Goal: Use online tool/utility: Utilize a website feature to perform a specific function

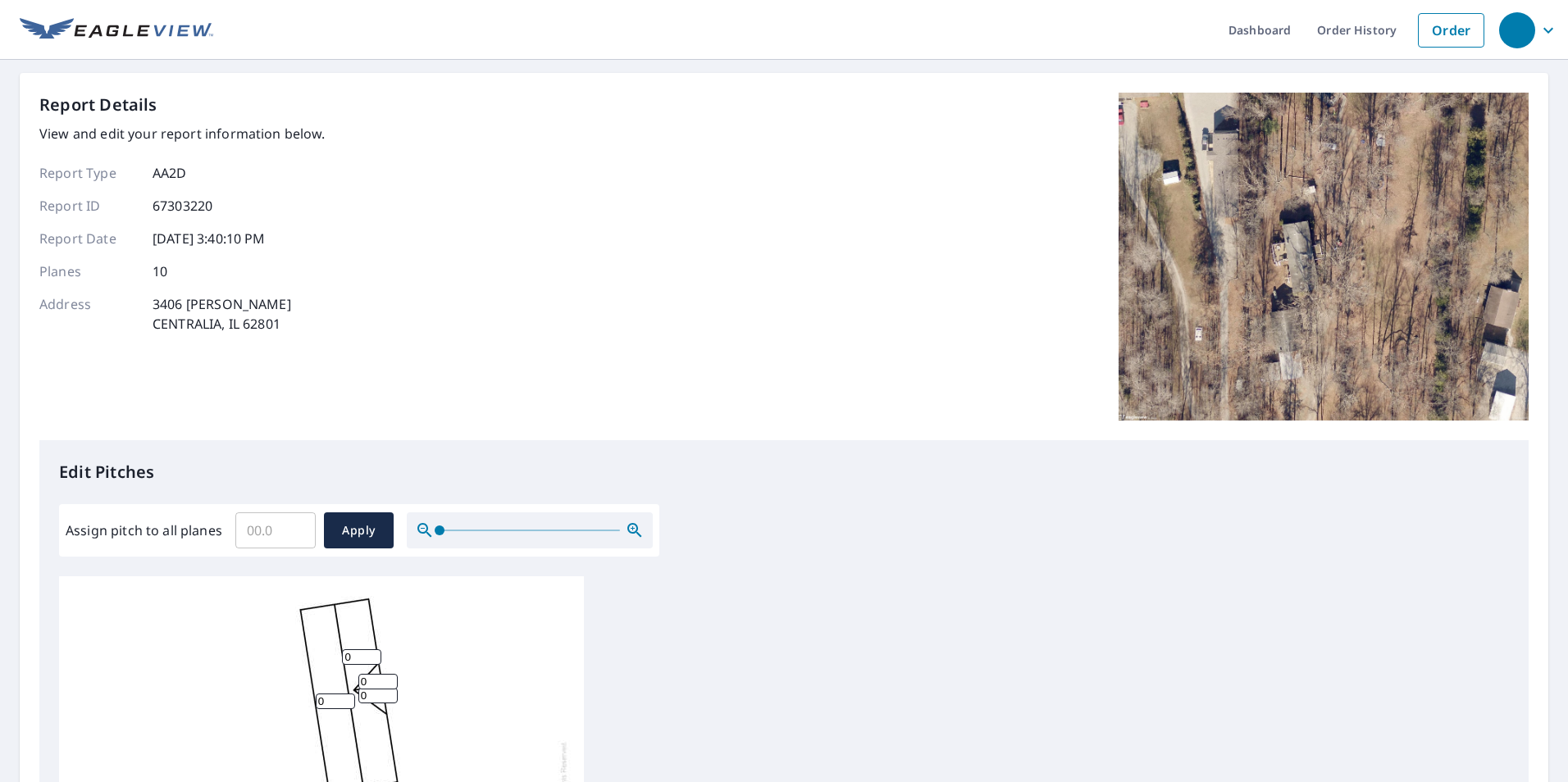
click at [351, 652] on input "0" at bounding box center [362, 657] width 40 height 16
click at [276, 536] on input "Assign pitch to all planes" at bounding box center [275, 530] width 80 height 46
type input "3"
click at [346, 532] on span "Apply" at bounding box center [359, 530] width 43 height 21
type input "3"
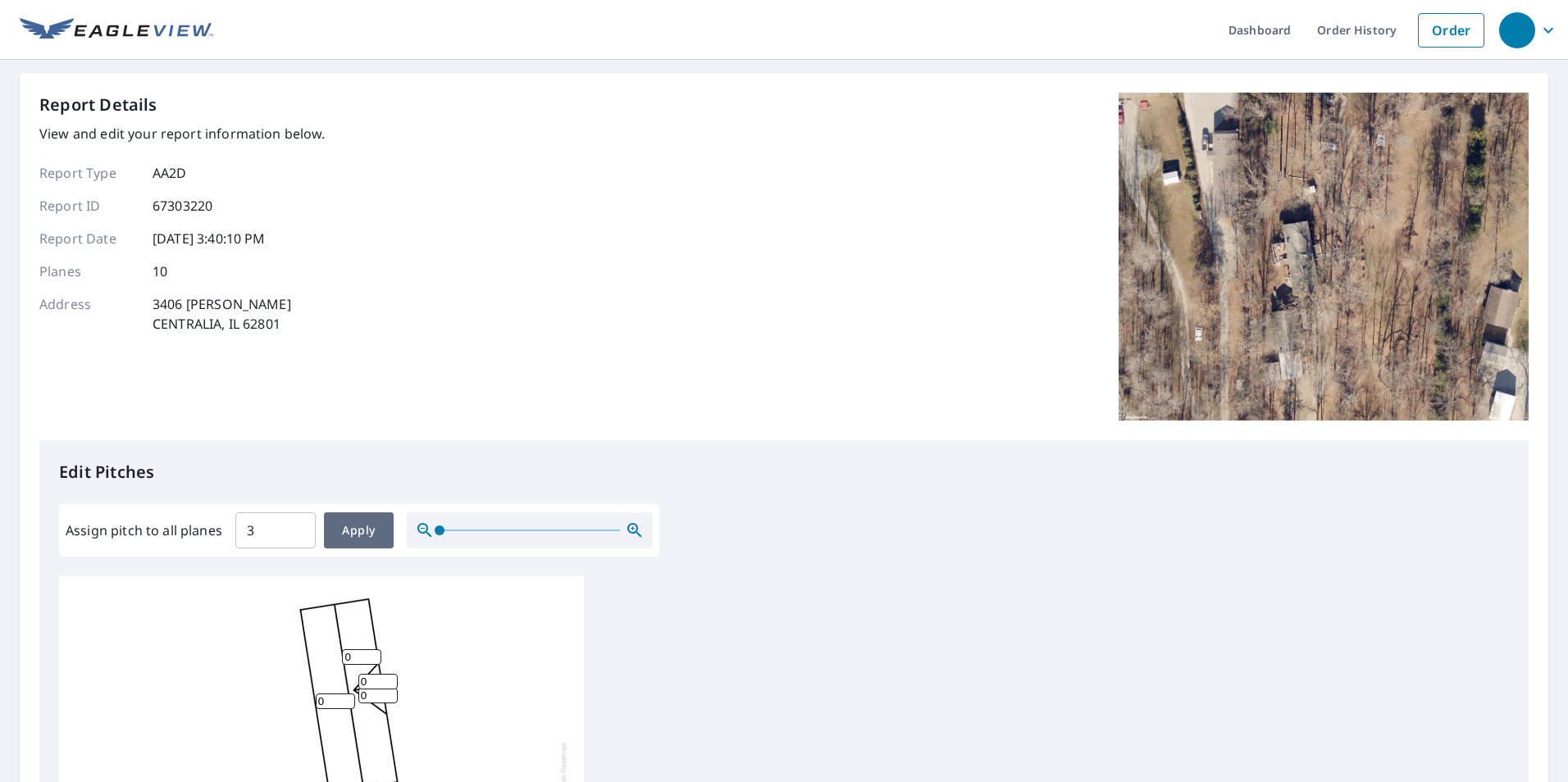
type input "3"
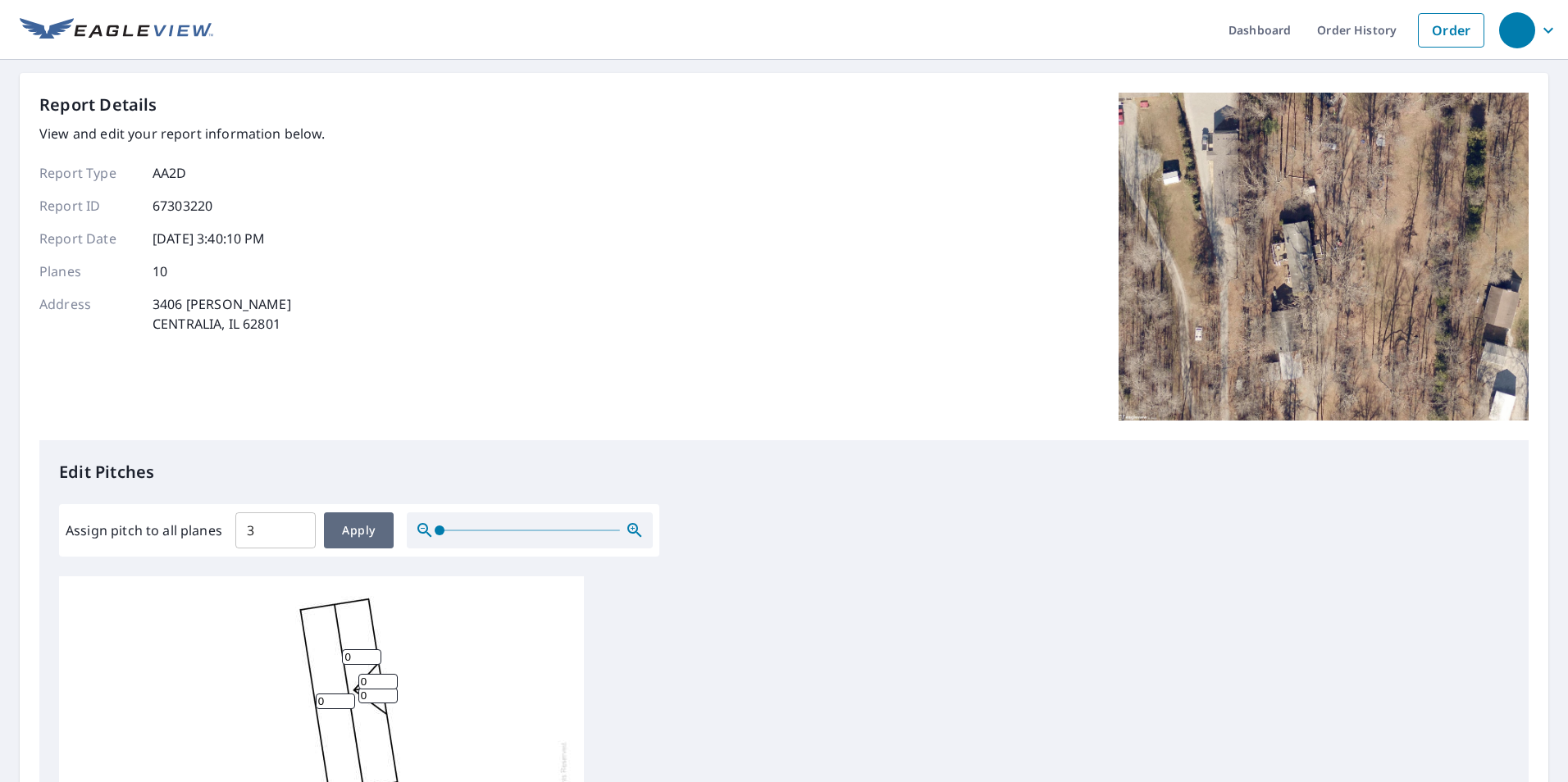
type input "3"
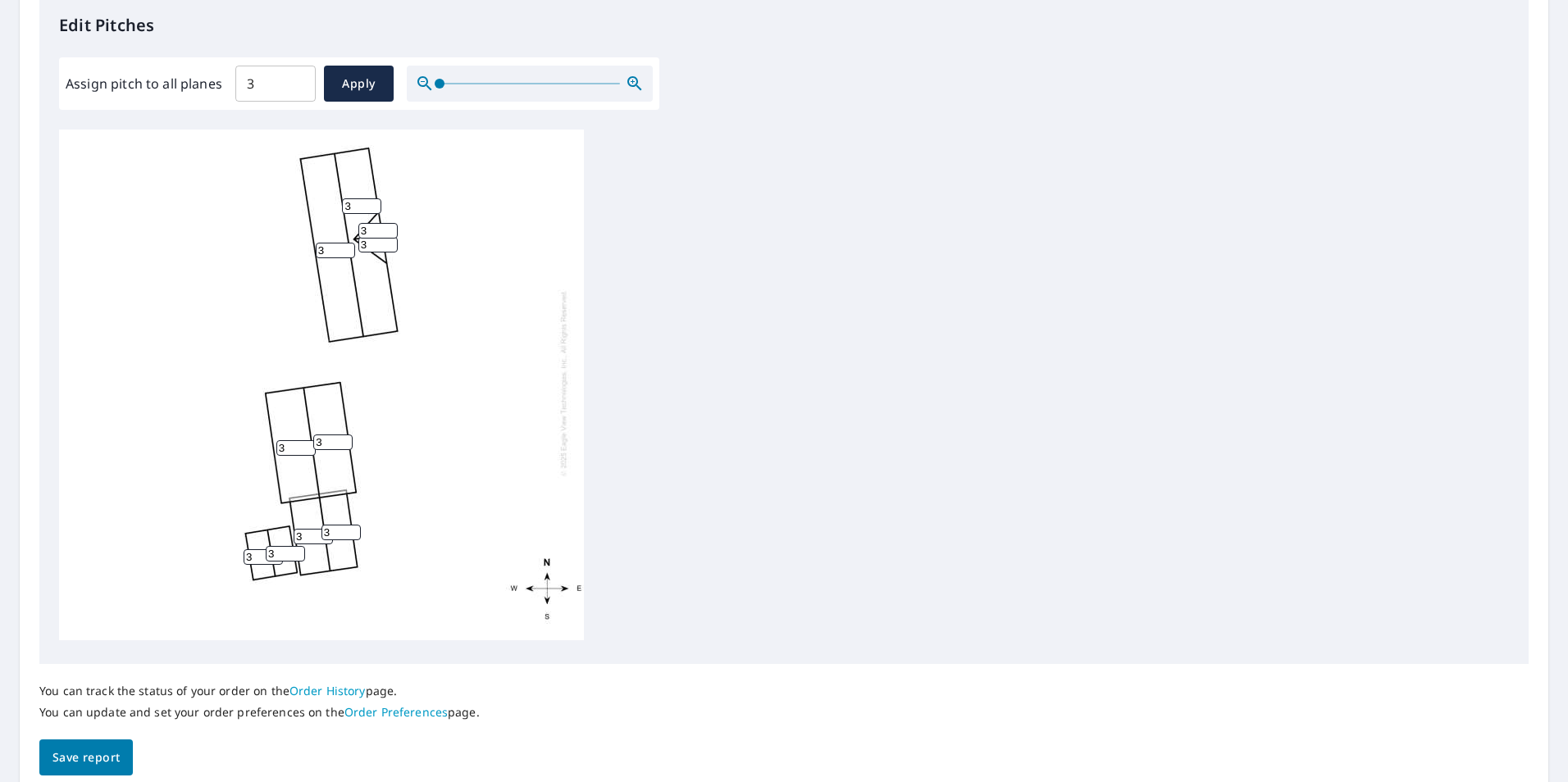
scroll to position [492, 0]
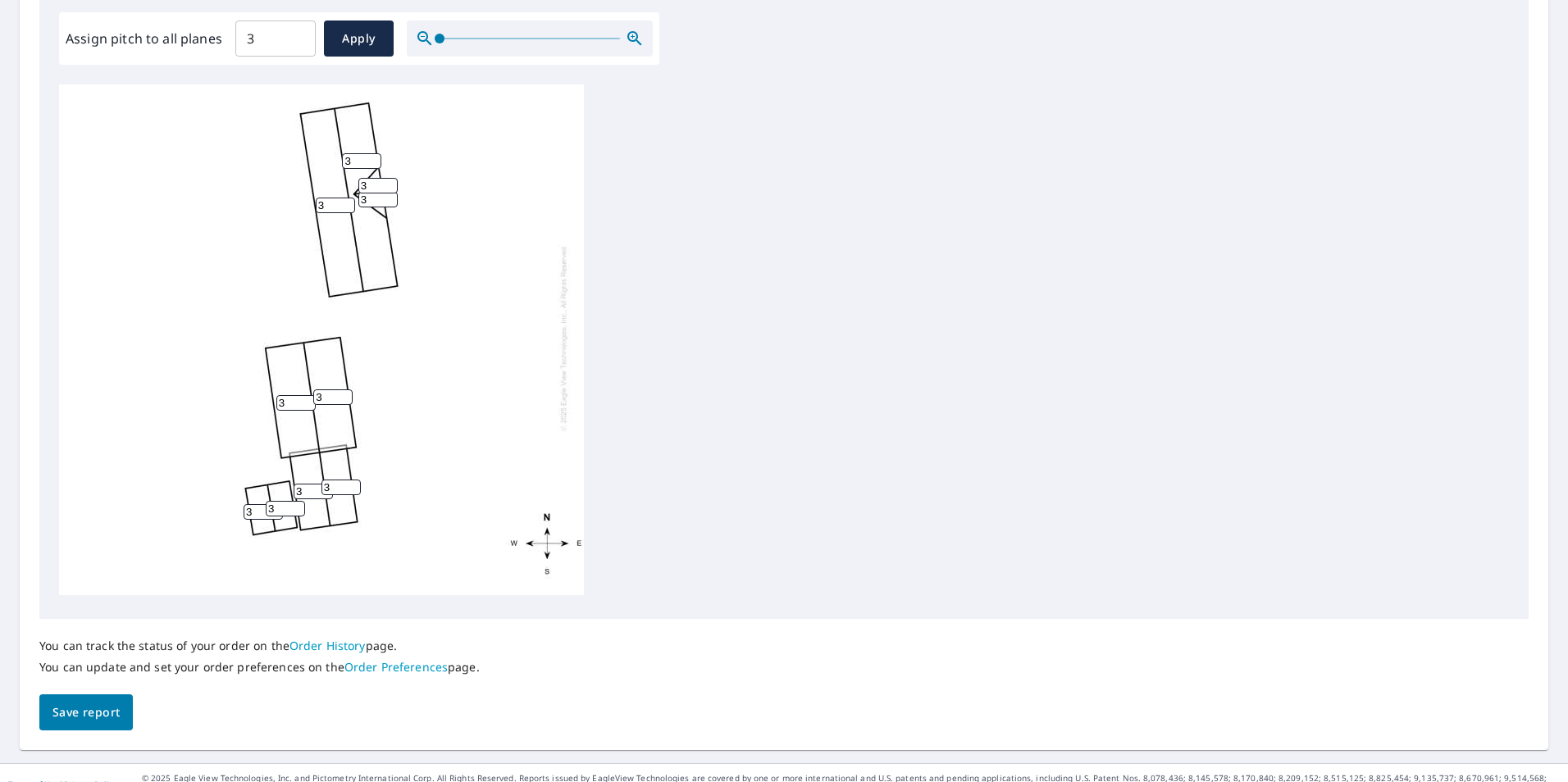
click at [289, 395] on input "3" at bounding box center [297, 403] width 40 height 16
type input "5"
click at [325, 389] on input "3" at bounding box center [333, 397] width 40 height 16
type input "3"
type input "5"
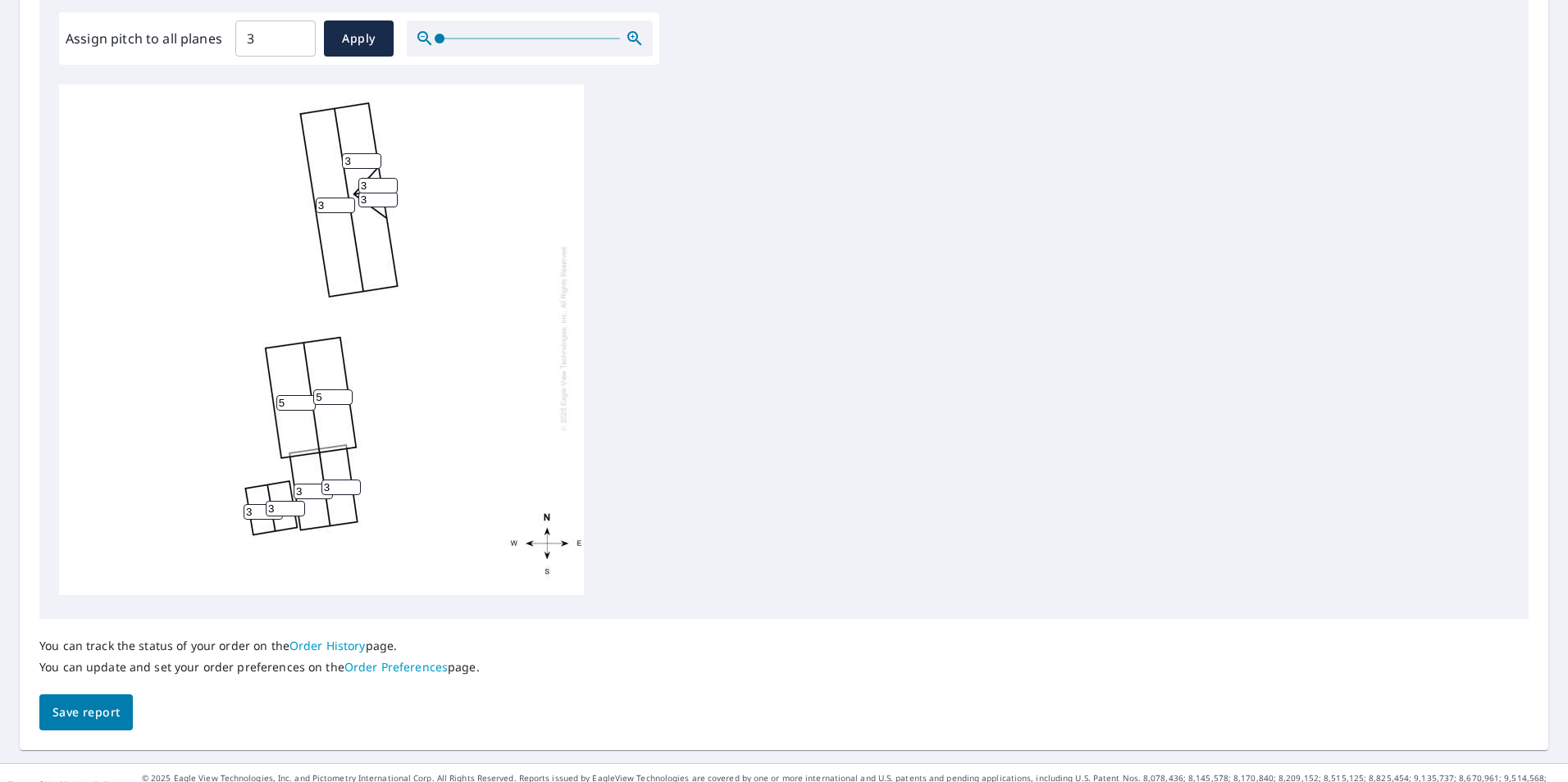
click at [332, 480] on input "3" at bounding box center [341, 487] width 40 height 16
drag, startPoint x: 92, startPoint y: 715, endPoint x: 95, endPoint y: 687, distance: 28.2
click at [94, 712] on span "Save report" at bounding box center [85, 712] width 67 height 21
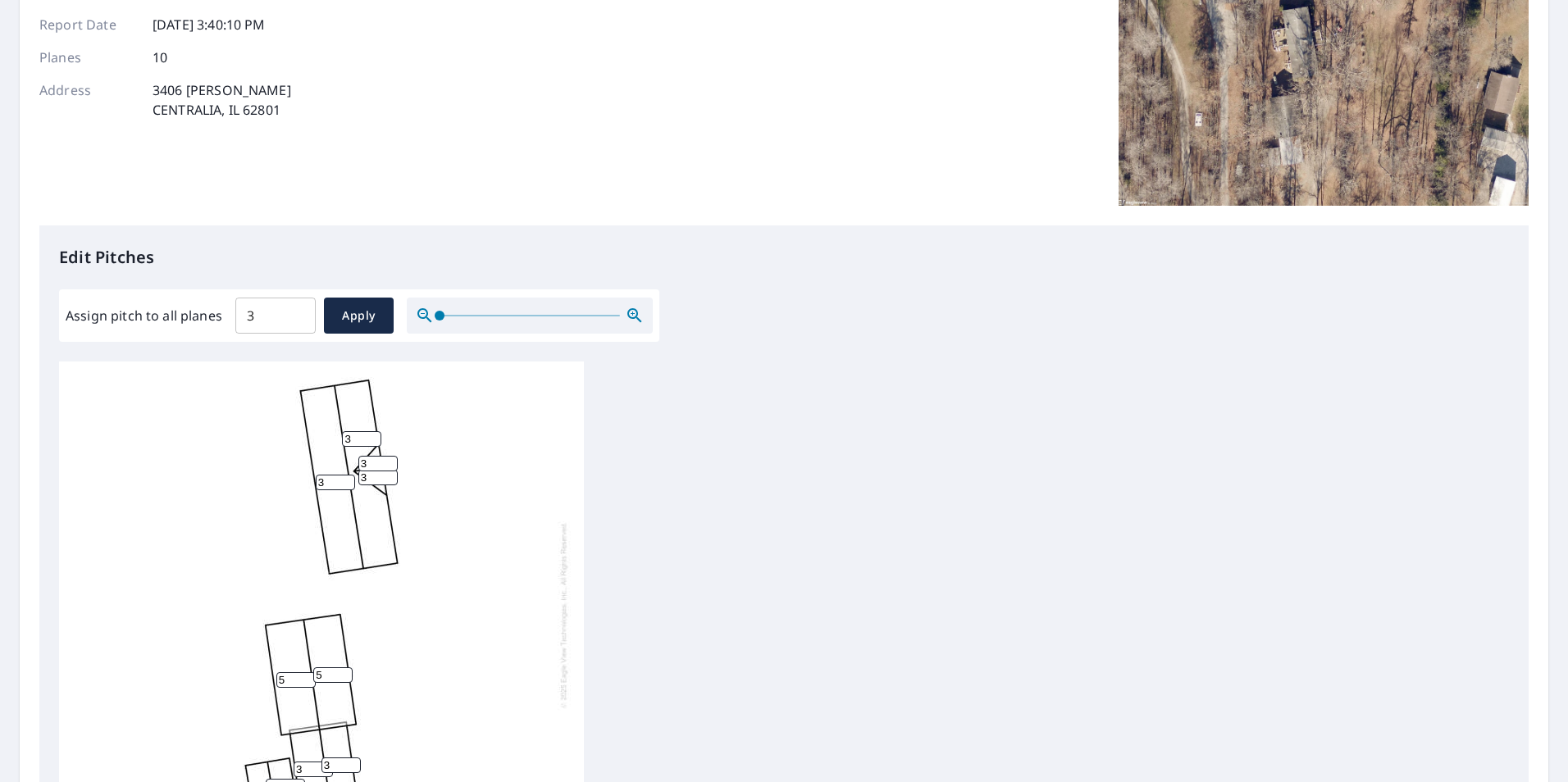
scroll to position [0, 0]
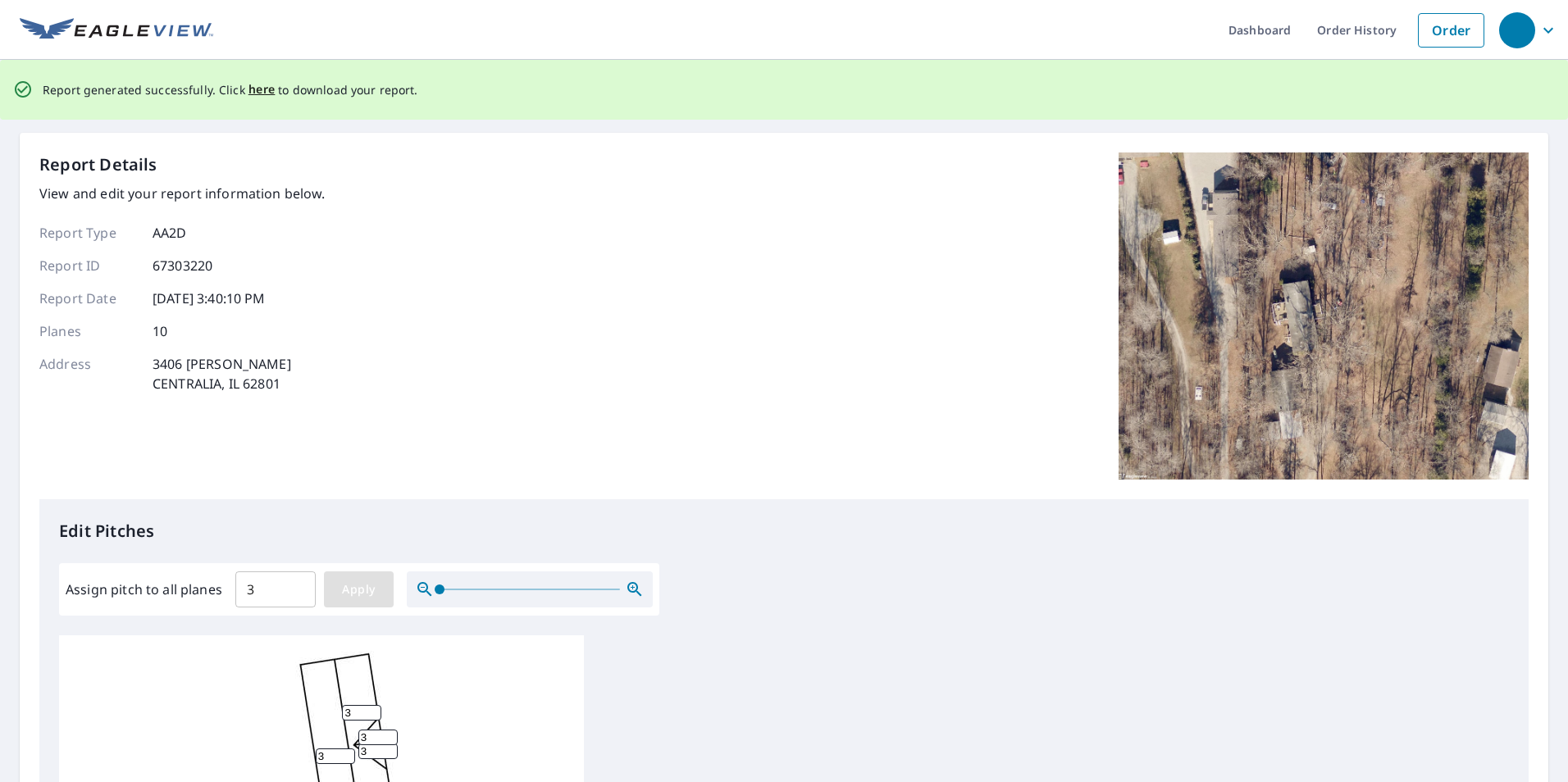
click at [365, 597] on span "Apply" at bounding box center [359, 590] width 43 height 21
type input "3"
click at [257, 94] on span "here" at bounding box center [262, 89] width 27 height 21
